Goal: Task Accomplishment & Management: Use online tool/utility

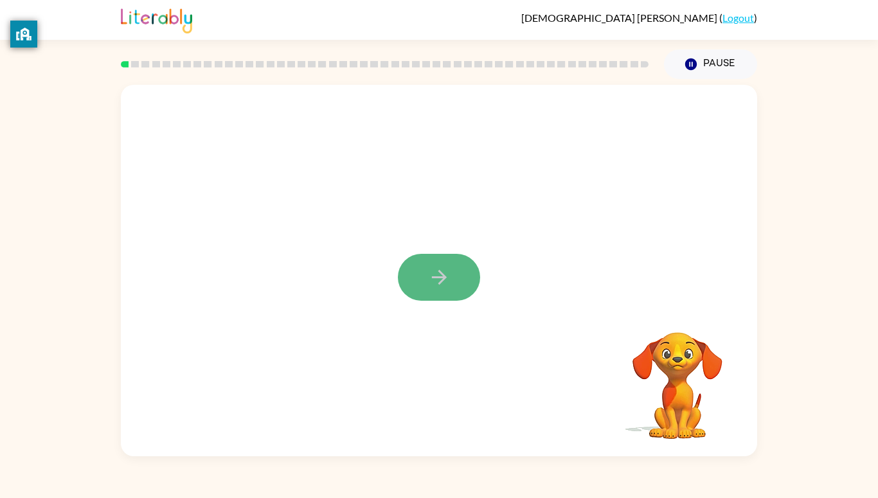
click at [441, 275] on icon "button" at bounding box center [439, 277] width 22 height 22
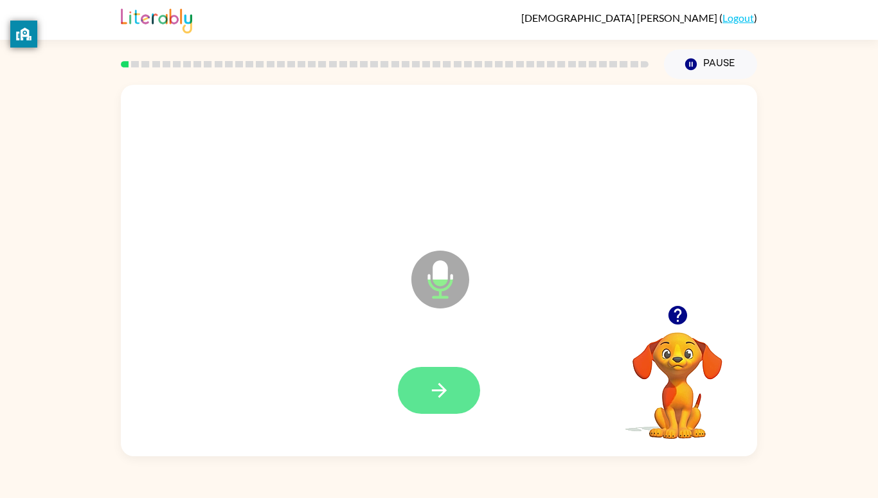
click at [450, 379] on icon "button" at bounding box center [439, 390] width 22 height 22
click at [450, 396] on button "button" at bounding box center [439, 390] width 82 height 47
click at [427, 397] on button "button" at bounding box center [439, 390] width 82 height 47
click at [419, 382] on button "button" at bounding box center [439, 390] width 82 height 47
click at [448, 389] on icon "button" at bounding box center [439, 390] width 22 height 22
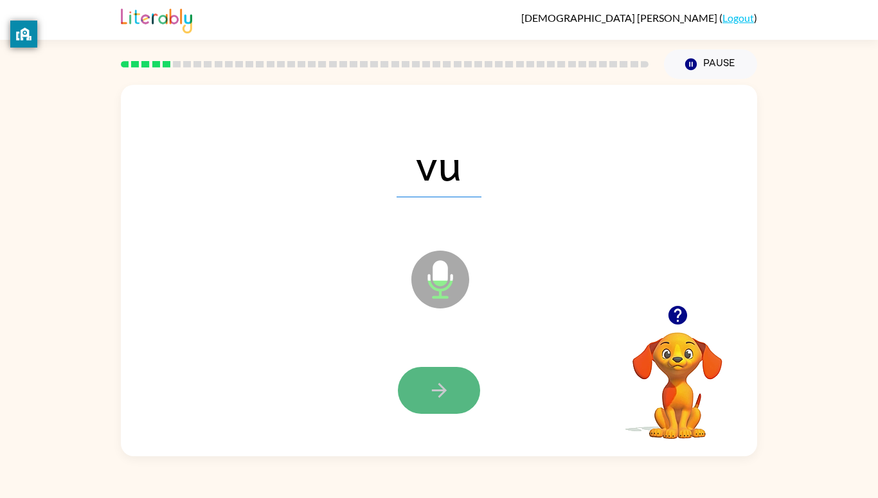
click at [446, 377] on button "button" at bounding box center [439, 390] width 82 height 47
click at [430, 403] on button "button" at bounding box center [439, 390] width 82 height 47
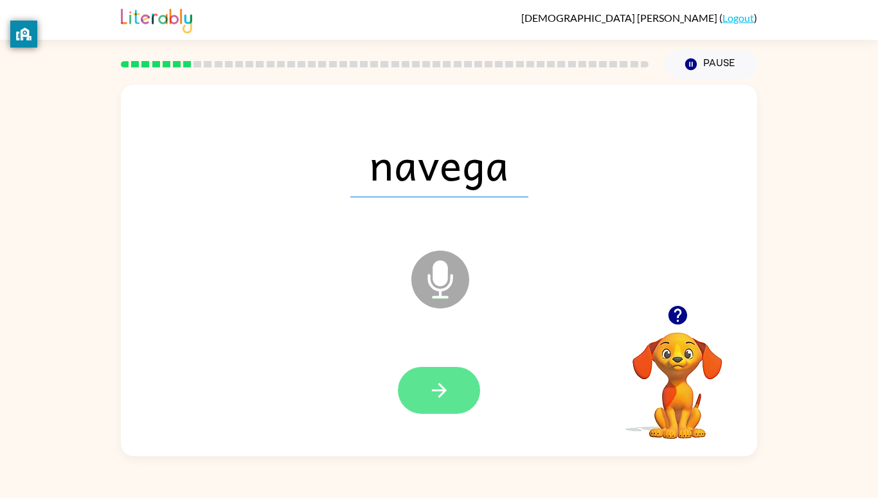
click at [441, 390] on icon "button" at bounding box center [438, 390] width 15 height 15
click at [440, 392] on div at bounding box center [439, 390] width 82 height 47
click at [441, 395] on div at bounding box center [439, 390] width 82 height 47
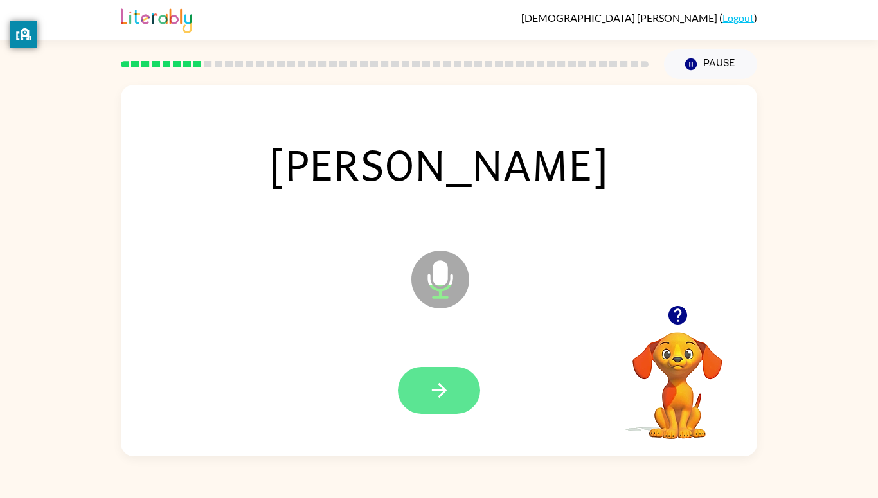
click at [441, 404] on button "button" at bounding box center [439, 390] width 82 height 47
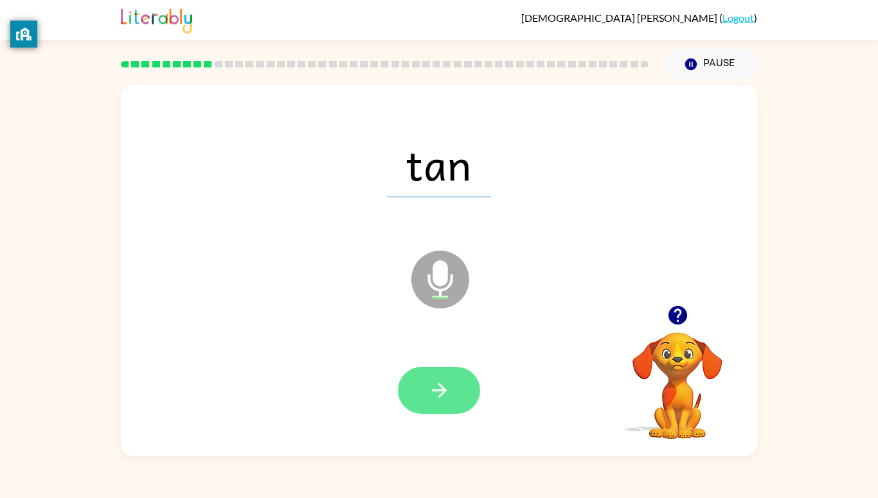
click at [442, 398] on icon "button" at bounding box center [439, 390] width 22 height 22
click at [448, 381] on div at bounding box center [439, 390] width 82 height 47
click at [453, 385] on div at bounding box center [439, 390] width 82 height 47
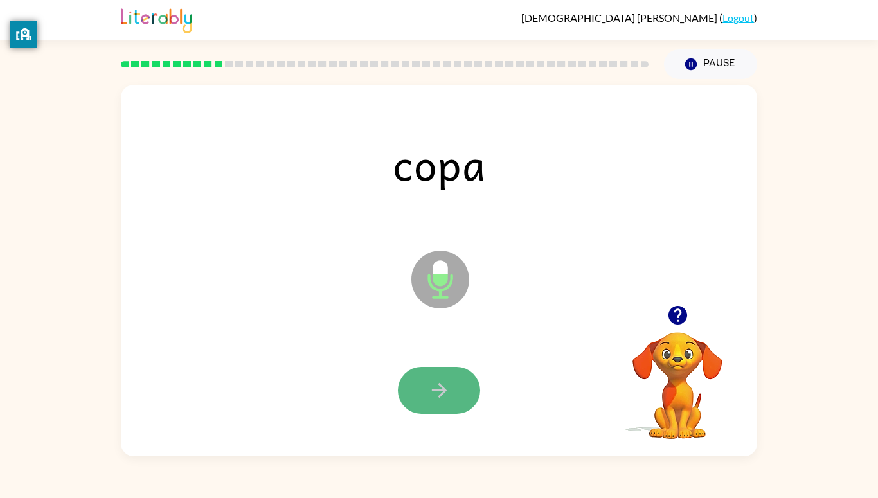
click at [439, 405] on button "button" at bounding box center [439, 390] width 82 height 47
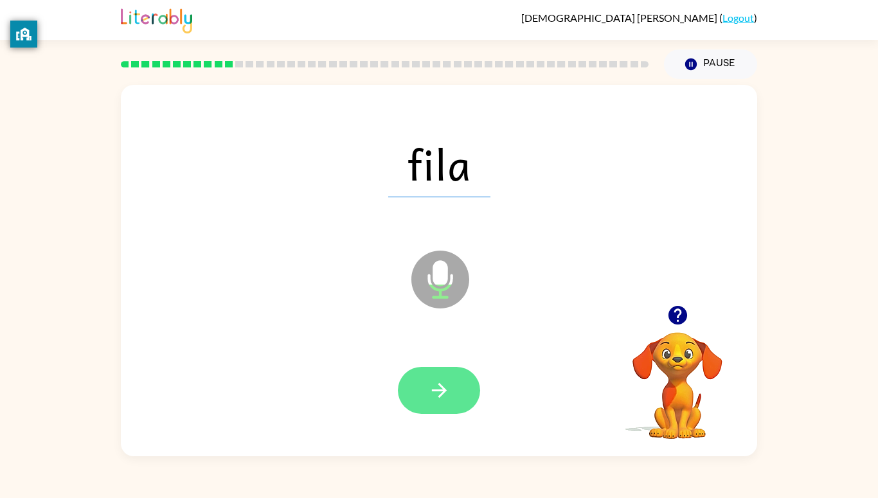
click at [460, 395] on button "button" at bounding box center [439, 390] width 82 height 47
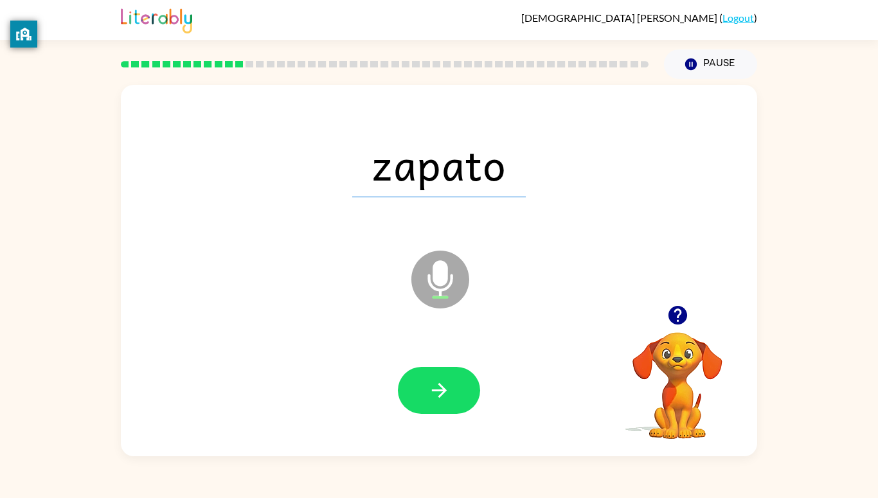
click at [452, 399] on button "button" at bounding box center [439, 390] width 82 height 47
click at [452, 411] on div at bounding box center [439, 390] width 82 height 47
click at [445, 386] on div at bounding box center [439, 390] width 82 height 47
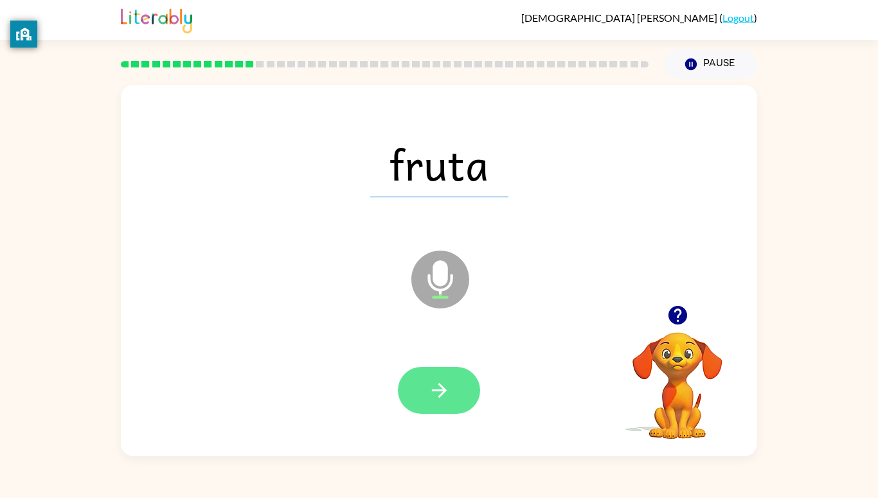
click at [445, 405] on button "button" at bounding box center [439, 390] width 82 height 47
click at [457, 386] on div at bounding box center [439, 390] width 82 height 47
click at [447, 389] on icon "button" at bounding box center [439, 390] width 22 height 22
click at [430, 393] on icon "button" at bounding box center [439, 390] width 22 height 22
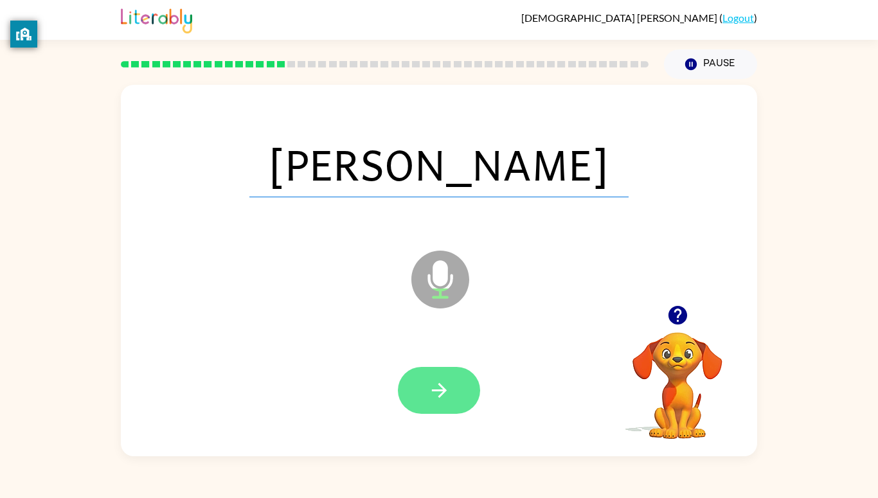
click at [421, 389] on button "button" at bounding box center [439, 390] width 82 height 47
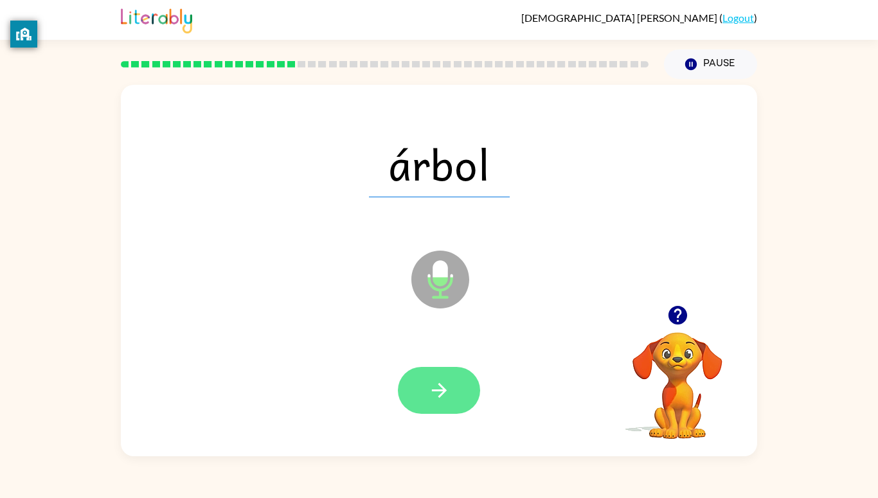
click at [459, 397] on button "button" at bounding box center [439, 390] width 82 height 47
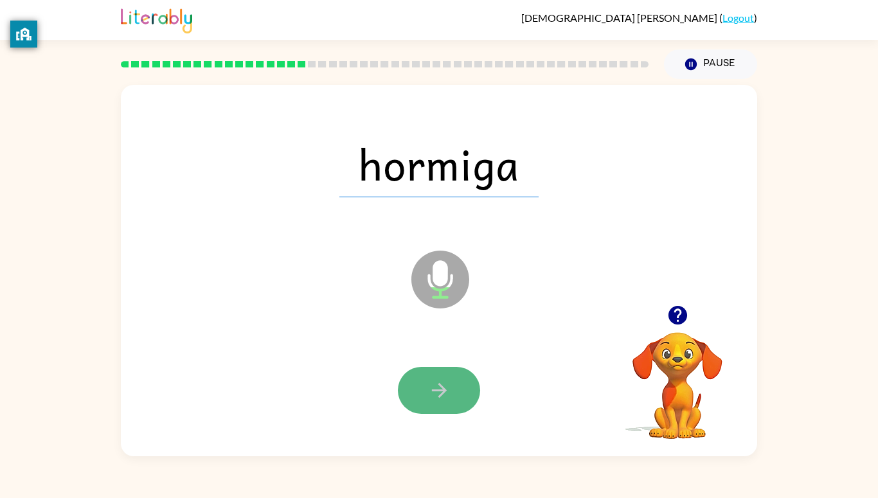
click at [438, 386] on icon "button" at bounding box center [439, 390] width 22 height 22
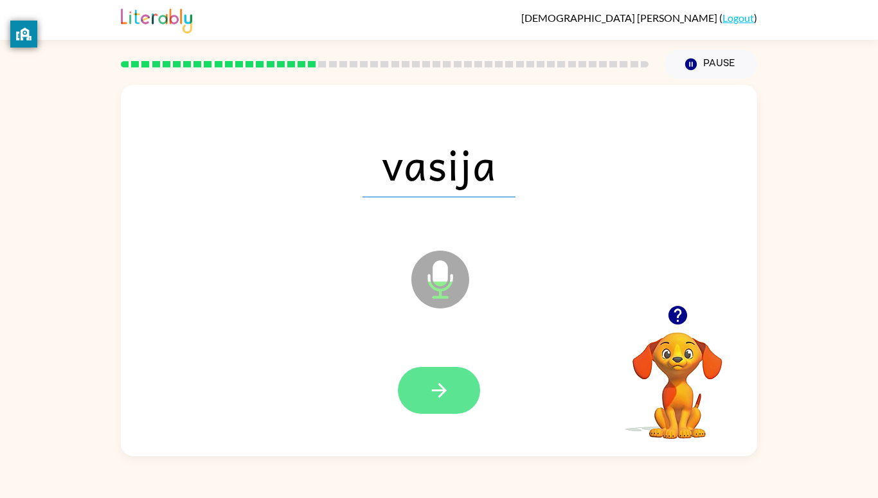
click at [447, 397] on icon "button" at bounding box center [439, 390] width 22 height 22
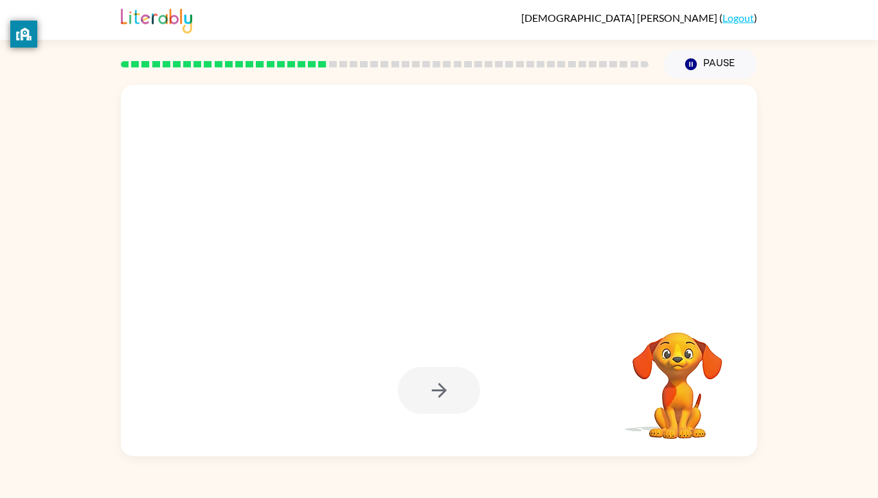
click at [675, 369] on video "Your browser must support playing .mp4 files to use Literably. Please try using…" at bounding box center [677, 376] width 129 height 129
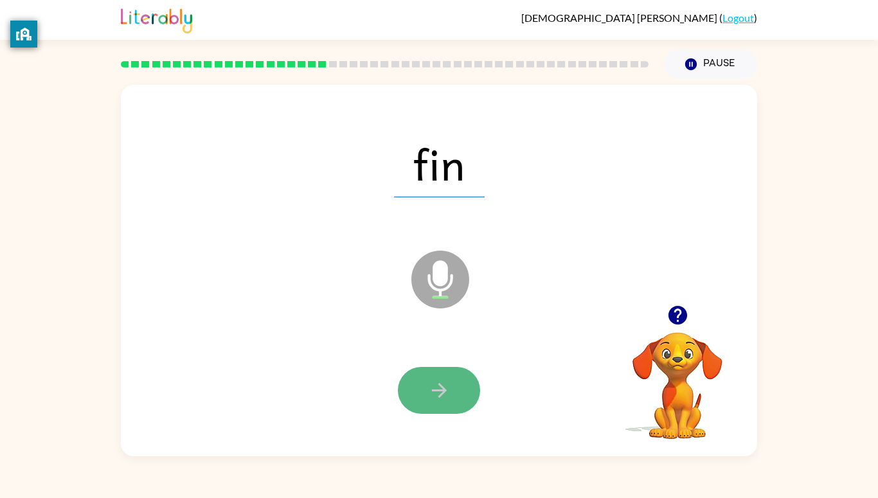
click at [436, 411] on button "button" at bounding box center [439, 390] width 82 height 47
click at [440, 401] on div at bounding box center [439, 390] width 82 height 47
click at [429, 385] on div at bounding box center [439, 390] width 82 height 47
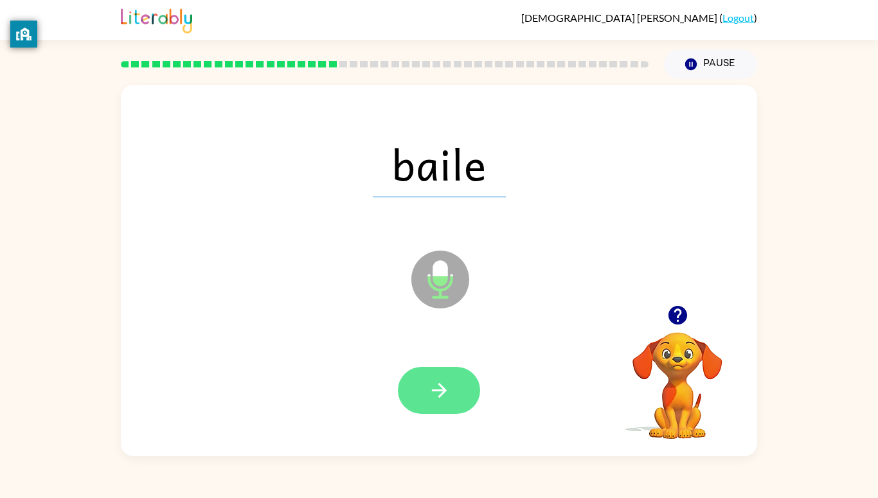
click at [448, 400] on icon "button" at bounding box center [439, 390] width 22 height 22
click at [443, 400] on icon "button" at bounding box center [439, 390] width 22 height 22
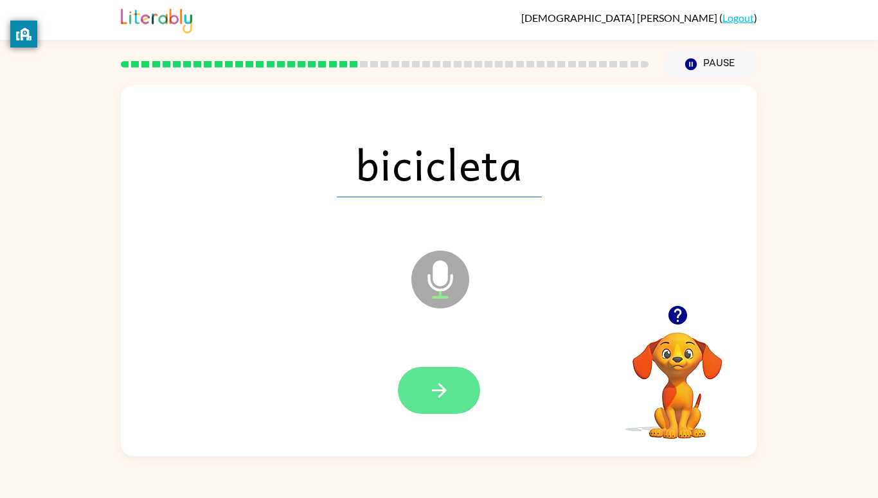
click at [442, 396] on icon "button" at bounding box center [439, 390] width 22 height 22
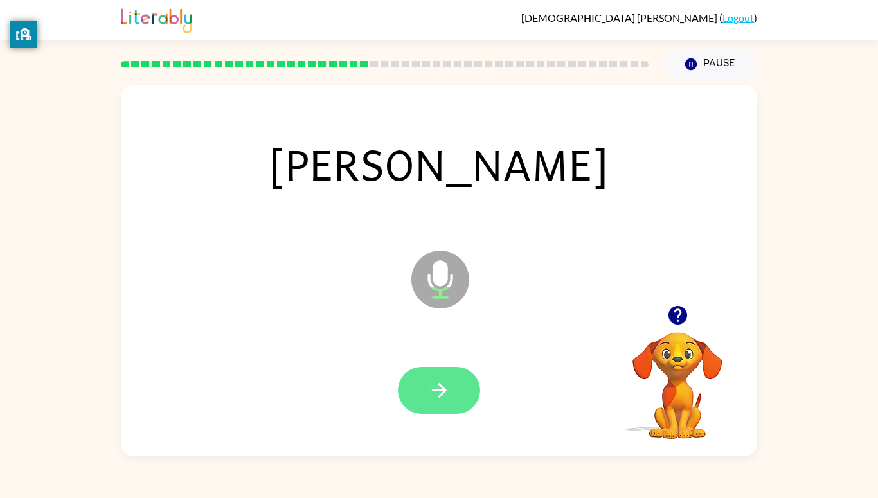
click at [425, 387] on button "button" at bounding box center [439, 390] width 82 height 47
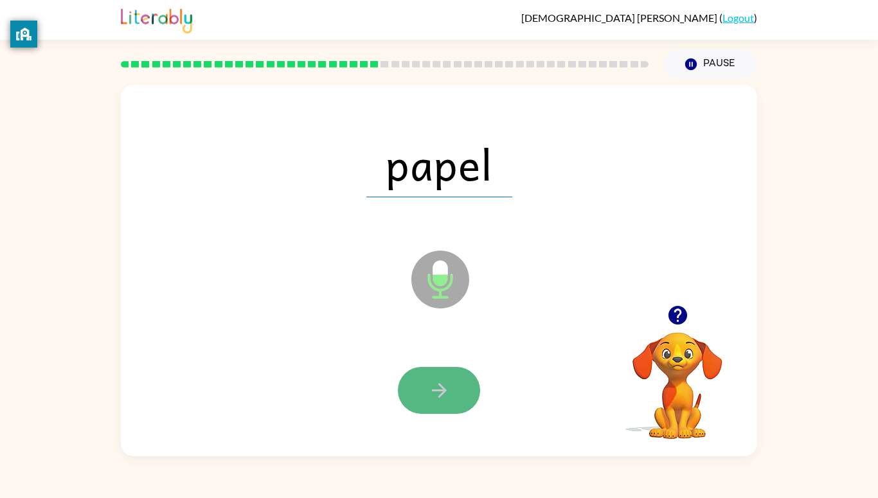
click at [454, 398] on button "button" at bounding box center [439, 390] width 82 height 47
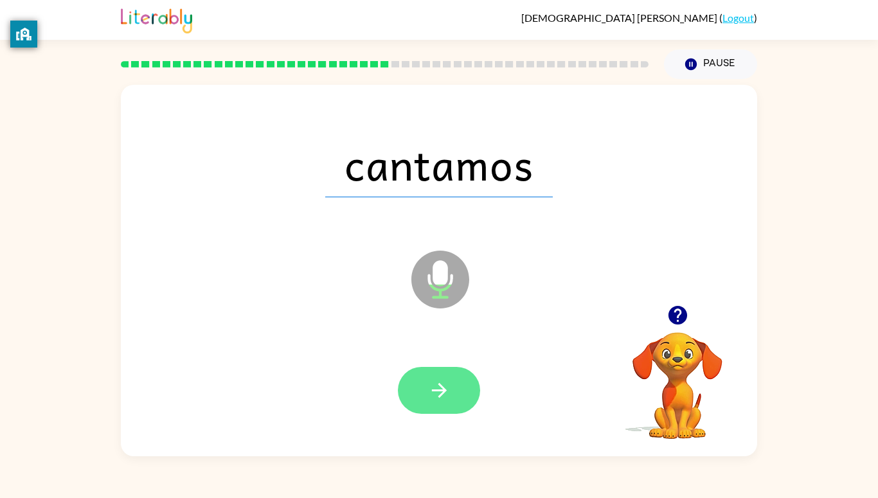
click at [422, 396] on button "button" at bounding box center [439, 390] width 82 height 47
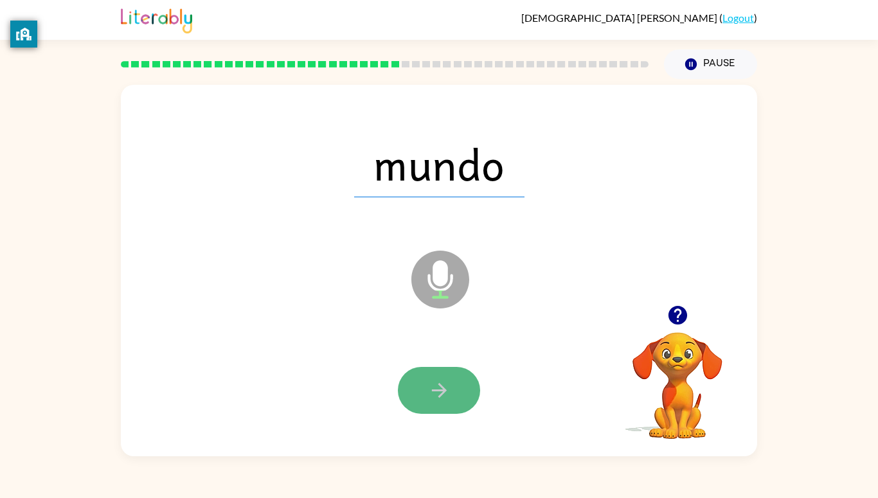
click at [449, 395] on icon "button" at bounding box center [439, 390] width 22 height 22
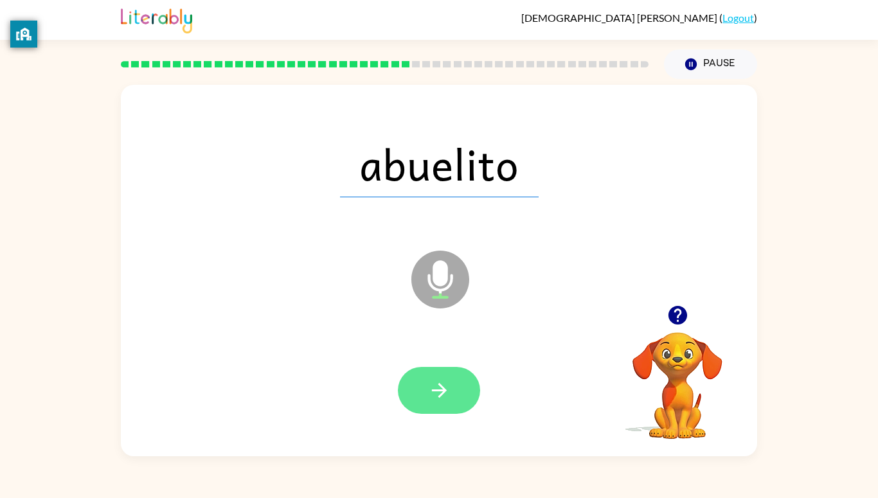
click at [439, 395] on icon "button" at bounding box center [438, 390] width 15 height 15
click at [444, 412] on button "button" at bounding box center [439, 390] width 82 height 47
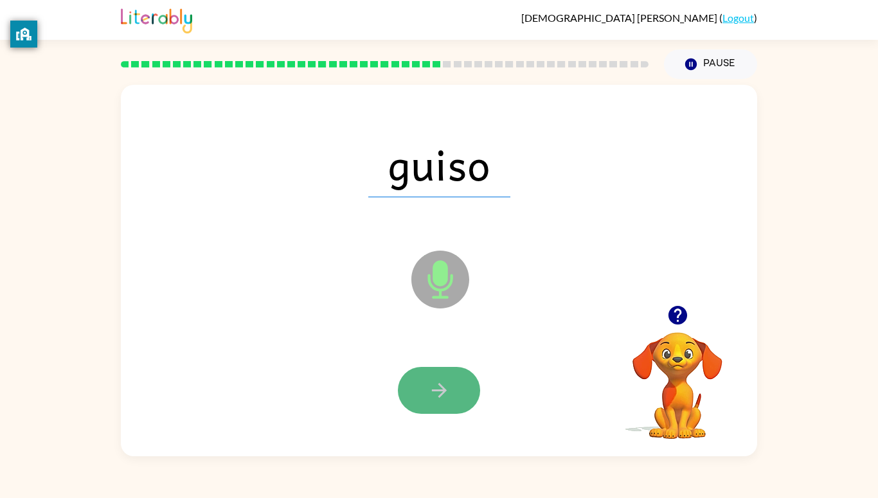
click at [461, 377] on button "button" at bounding box center [439, 390] width 82 height 47
click at [456, 395] on button "button" at bounding box center [439, 390] width 82 height 47
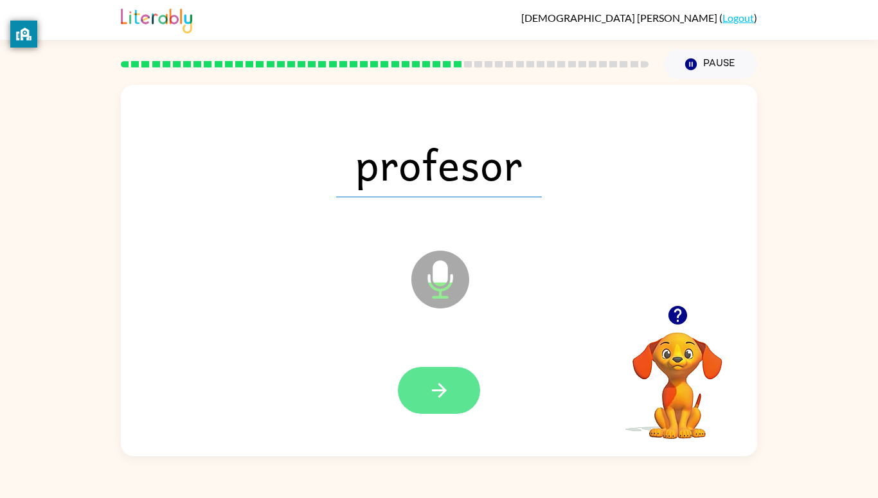
click at [443, 392] on icon "button" at bounding box center [438, 390] width 15 height 15
click at [441, 401] on icon "button" at bounding box center [439, 390] width 22 height 22
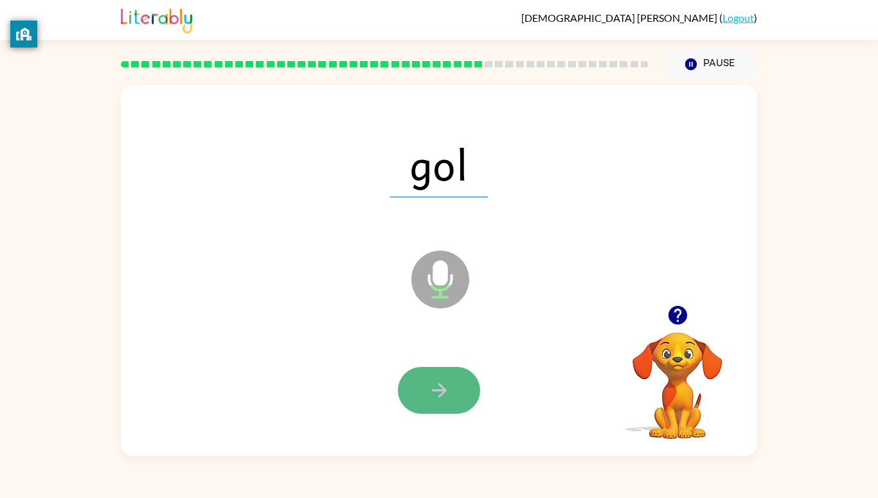
click at [447, 395] on icon "button" at bounding box center [439, 390] width 22 height 22
click at [448, 393] on icon "button" at bounding box center [439, 390] width 22 height 22
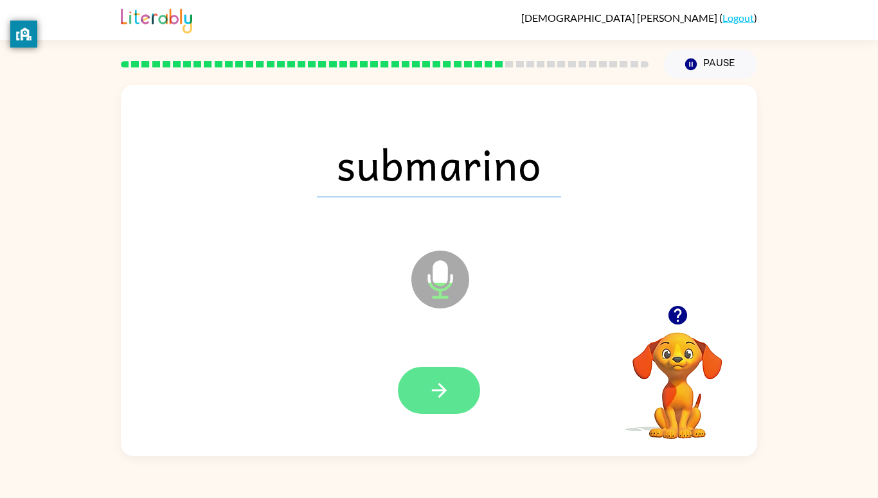
click at [435, 412] on button "button" at bounding box center [439, 390] width 82 height 47
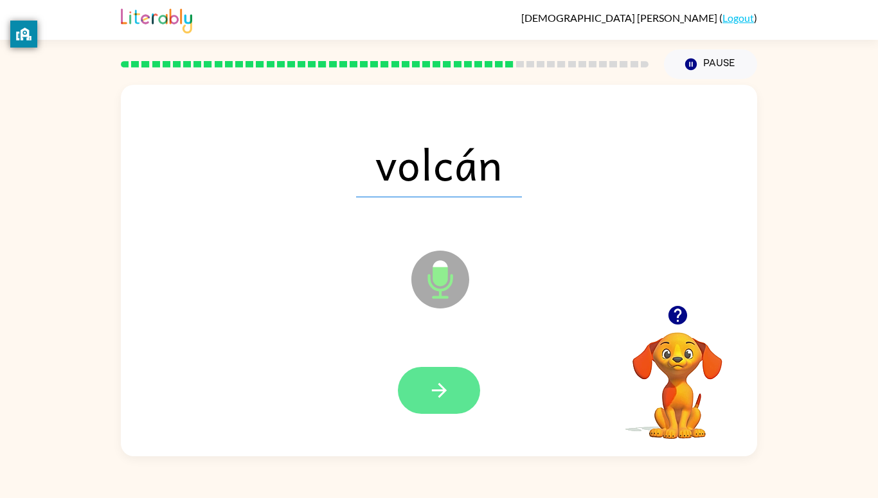
click at [437, 394] on icon "button" at bounding box center [439, 390] width 22 height 22
click at [459, 393] on button "button" at bounding box center [439, 390] width 82 height 47
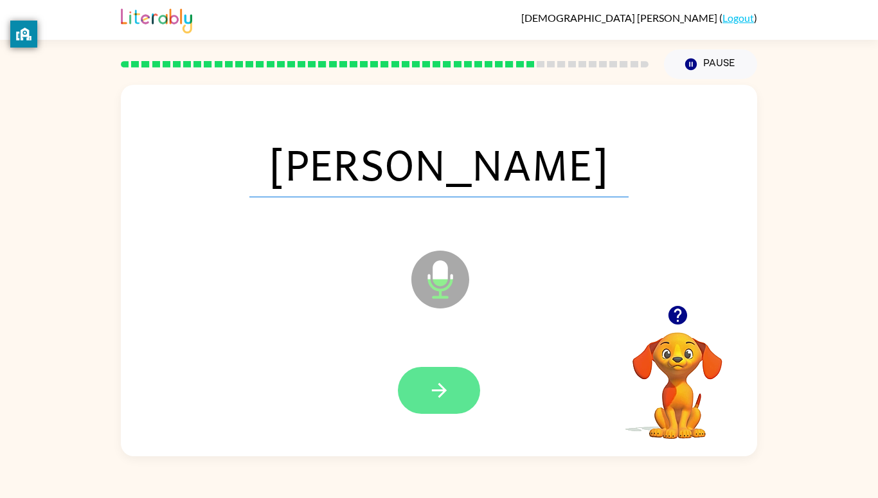
click at [446, 389] on icon "button" at bounding box center [439, 390] width 22 height 22
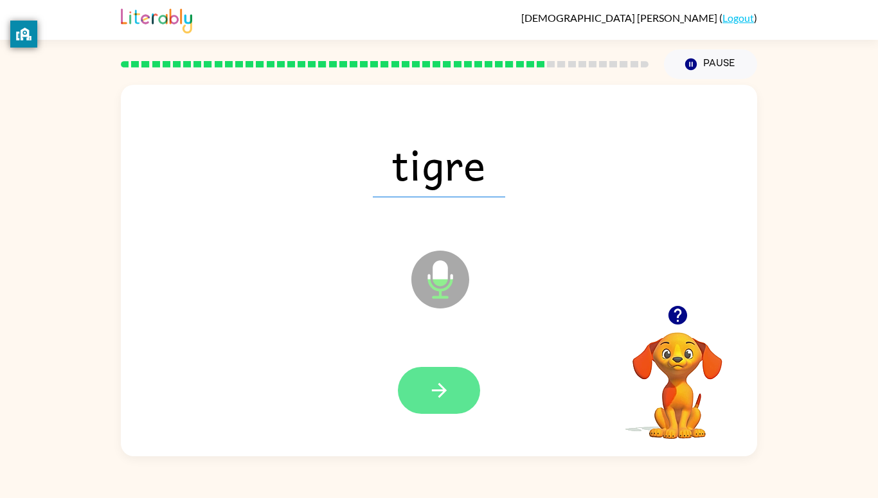
click at [447, 393] on icon "button" at bounding box center [439, 390] width 22 height 22
click at [436, 397] on icon "button" at bounding box center [439, 390] width 22 height 22
click at [443, 413] on button "button" at bounding box center [439, 390] width 82 height 47
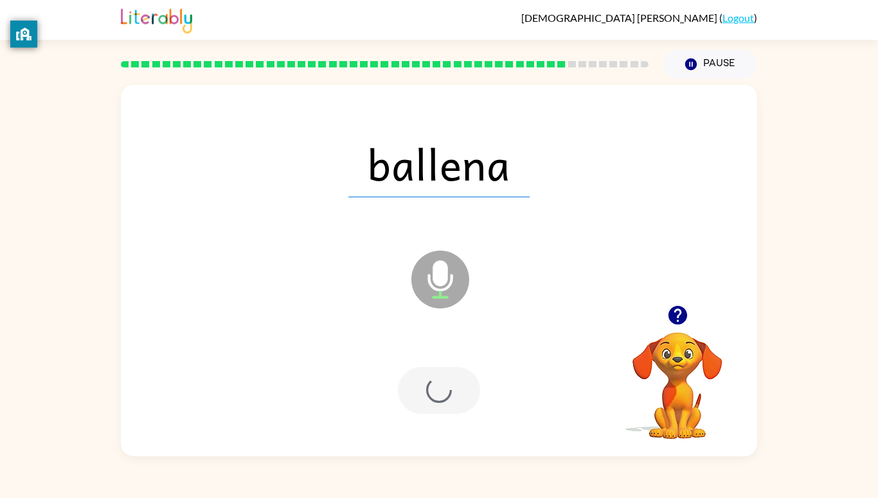
click at [457, 389] on div at bounding box center [439, 390] width 82 height 47
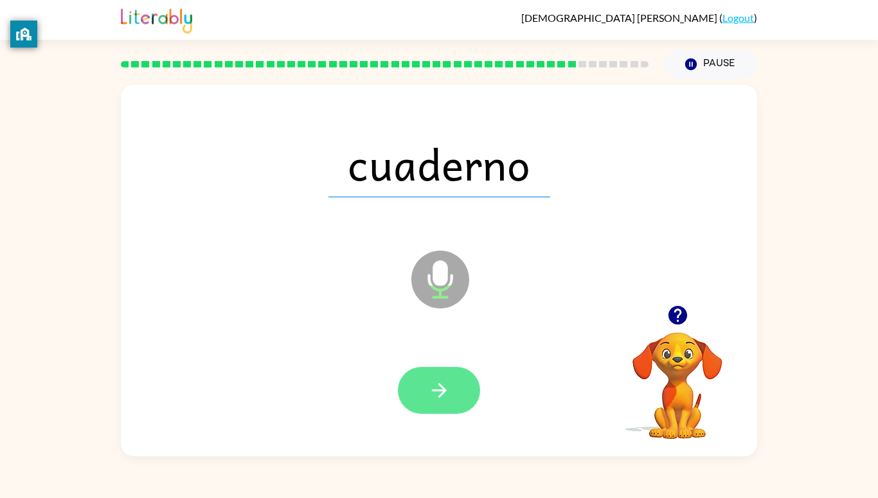
click at [435, 403] on button "button" at bounding box center [439, 390] width 82 height 47
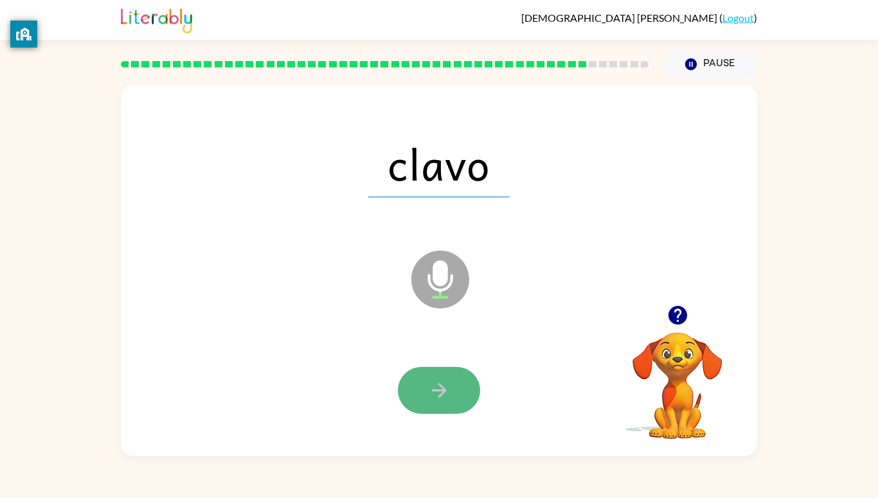
click at [436, 402] on button "button" at bounding box center [439, 390] width 82 height 47
click at [436, 402] on div at bounding box center [439, 390] width 82 height 47
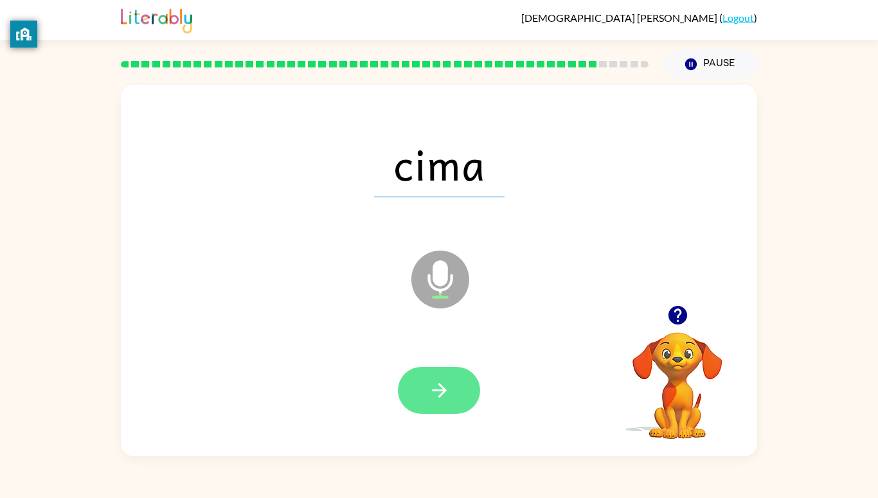
click at [441, 399] on icon "button" at bounding box center [439, 390] width 22 height 22
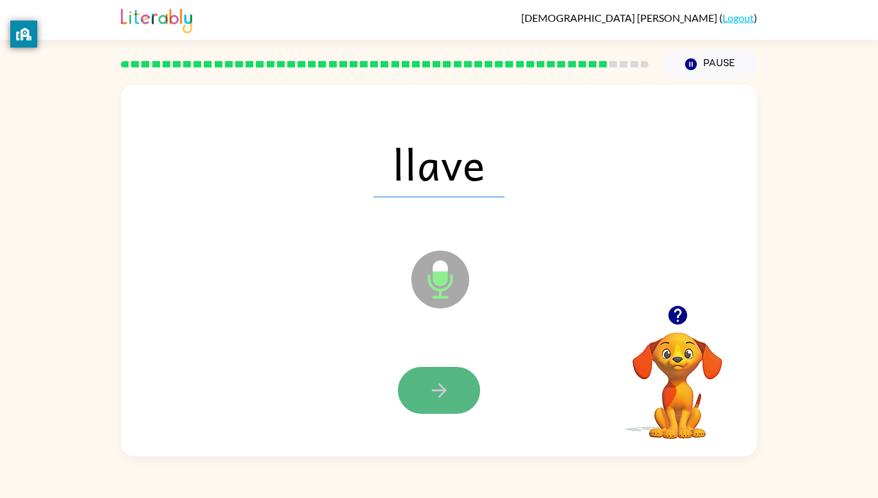
click at [434, 389] on icon "button" at bounding box center [439, 390] width 22 height 22
click at [429, 392] on icon "button" at bounding box center [439, 390] width 22 height 22
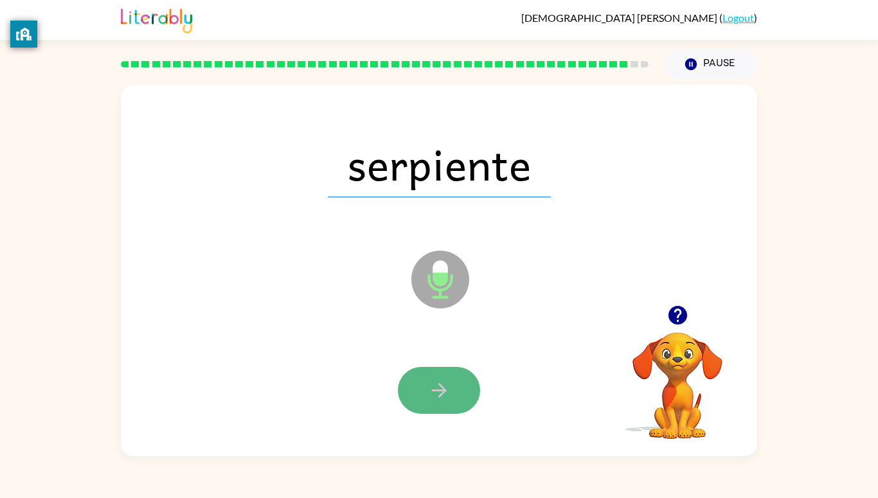
click at [430, 389] on icon "button" at bounding box center [439, 390] width 22 height 22
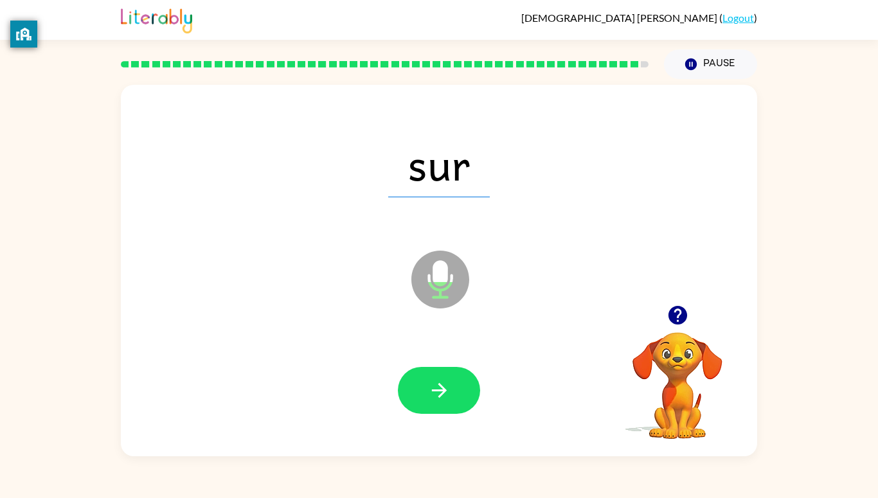
click at [430, 389] on icon "button" at bounding box center [439, 390] width 22 height 22
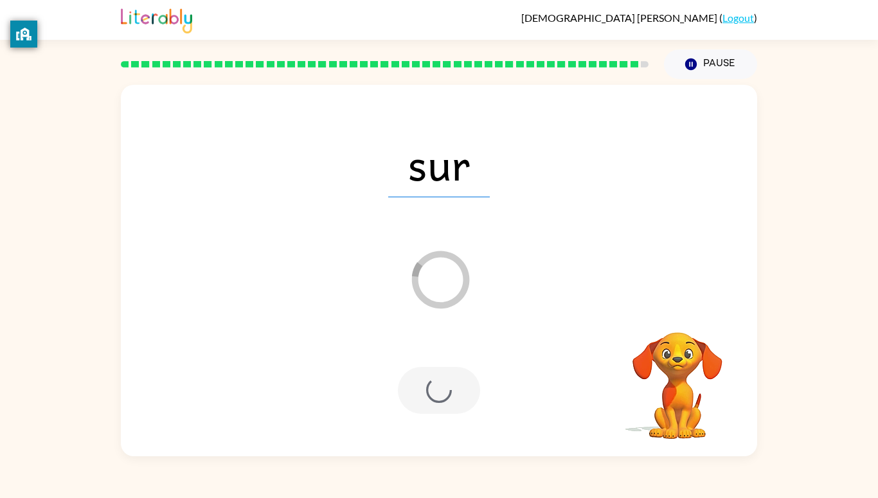
click at [430, 389] on div at bounding box center [439, 390] width 82 height 47
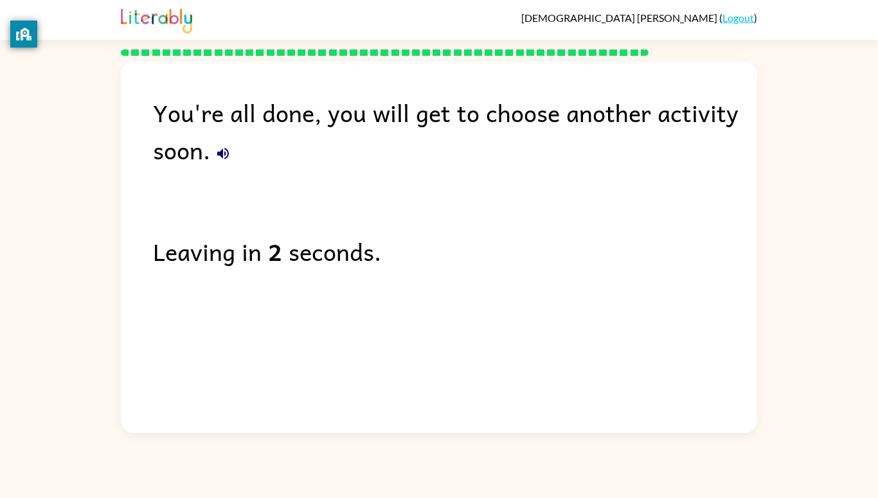
click at [422, 389] on div "You're all done, you will get to choose another activity soon. Leaving in 2 sec…" at bounding box center [439, 244] width 636 height 365
